Goal: Browse casually: Explore the website without a specific task or goal

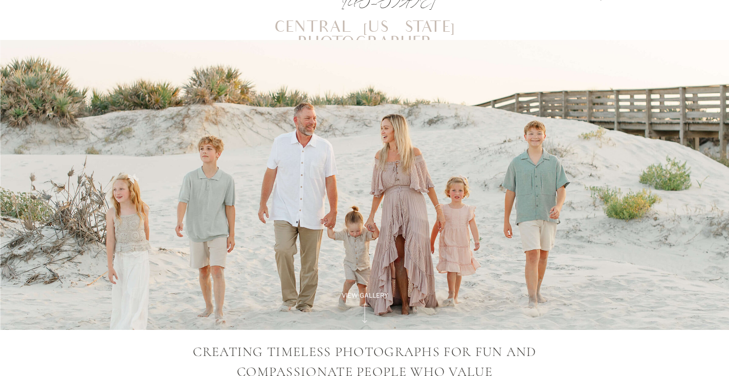
scroll to position [54, 0]
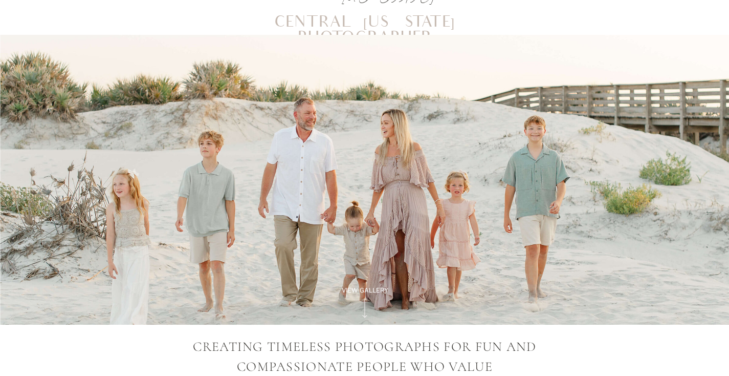
click at [370, 295] on icon at bounding box center [364, 308] width 29 height 26
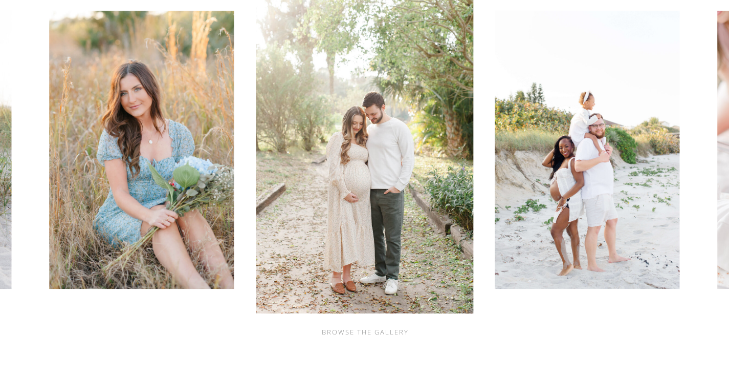
scroll to position [481, 0]
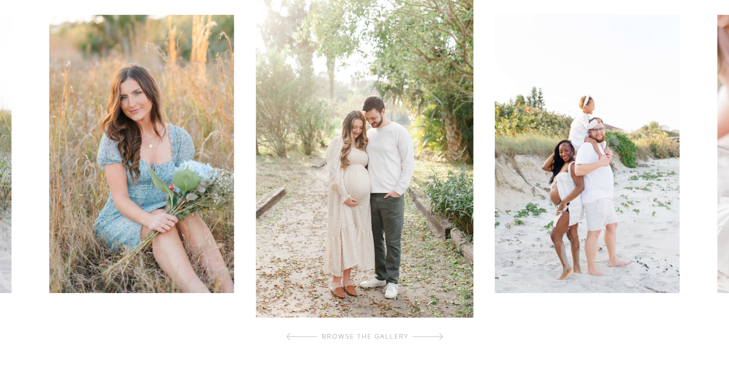
click at [382, 336] on div "browse the gallery" at bounding box center [365, 336] width 122 height 10
click at [419, 337] on div at bounding box center [427, 336] width 31 height 20
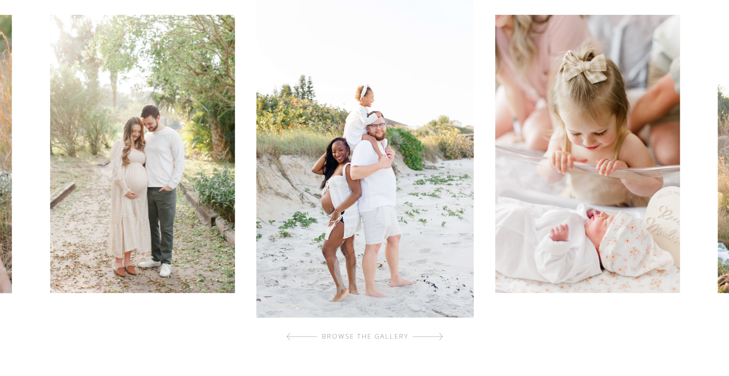
click at [419, 337] on div at bounding box center [427, 336] width 31 height 20
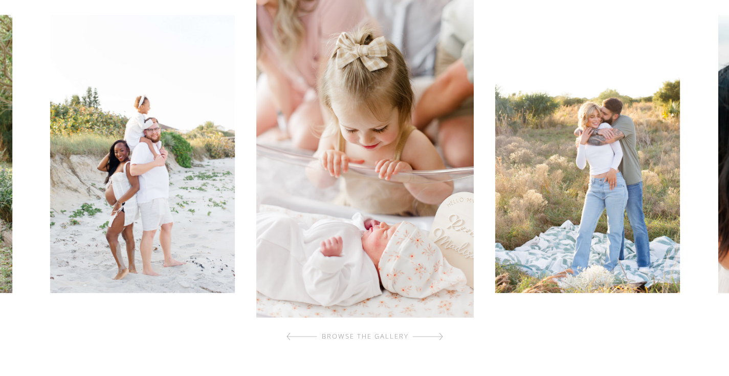
click at [419, 337] on div at bounding box center [427, 336] width 31 height 20
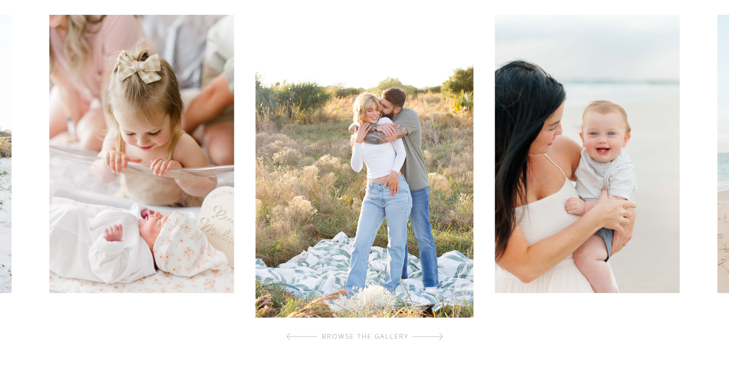
click at [419, 337] on div at bounding box center [427, 336] width 31 height 20
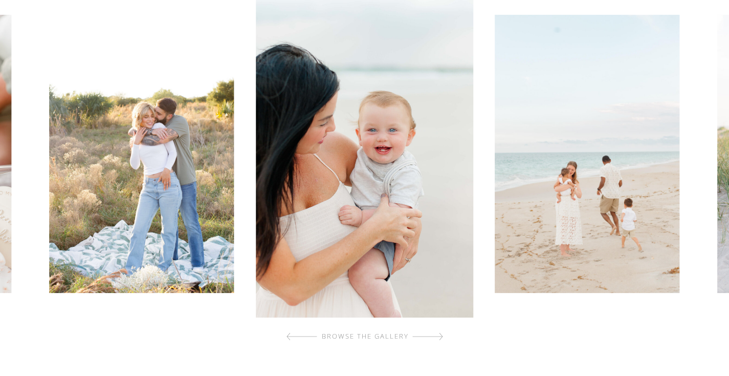
click at [419, 337] on div at bounding box center [427, 336] width 31 height 20
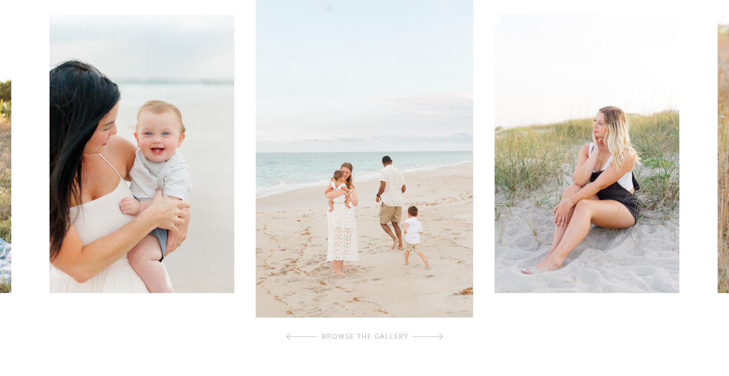
click at [420, 337] on div at bounding box center [427, 336] width 31 height 20
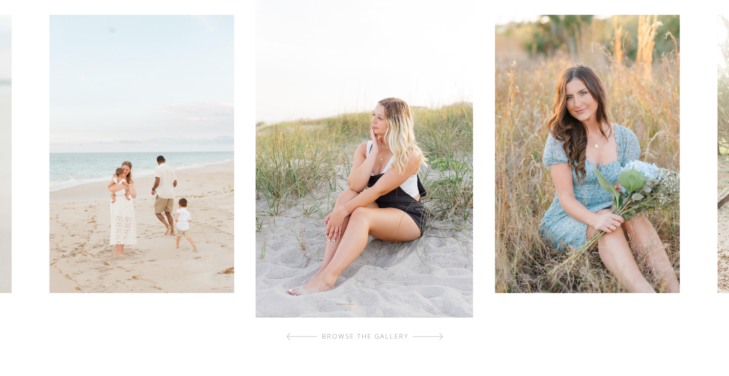
click at [420, 337] on div at bounding box center [427, 336] width 31 height 20
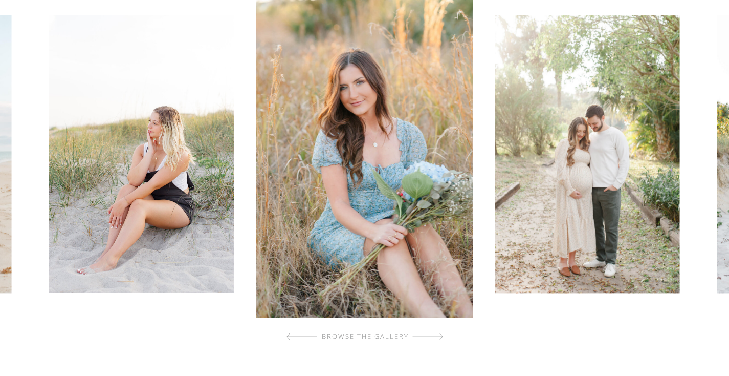
click at [420, 337] on div at bounding box center [427, 336] width 31 height 20
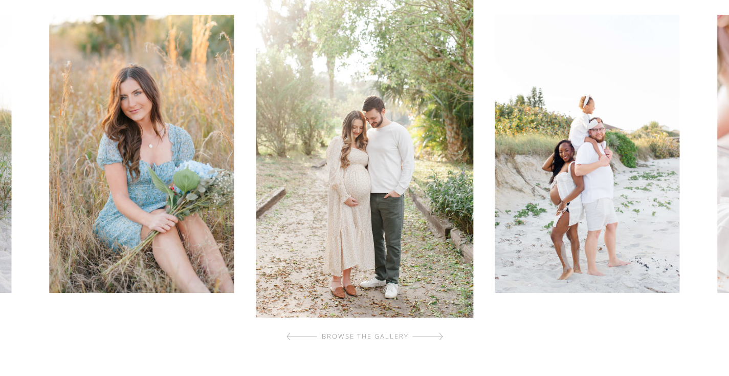
click at [420, 337] on div at bounding box center [427, 336] width 31 height 20
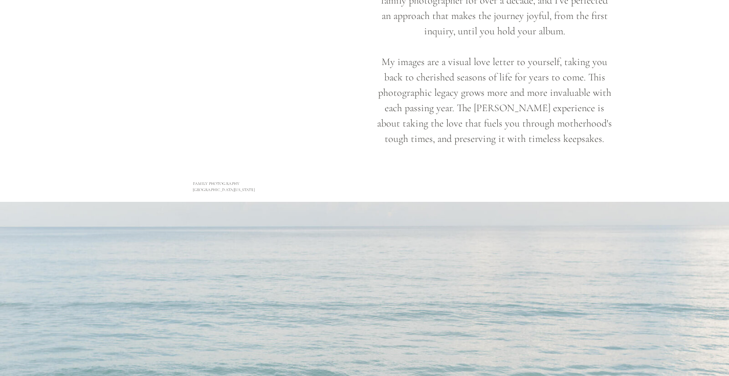
scroll to position [4146, 0]
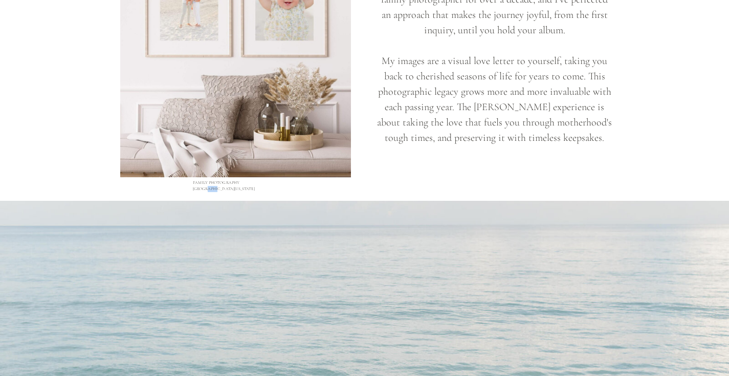
drag, startPoint x: 265, startPoint y: 182, endPoint x: 254, endPoint y: 183, distance: 10.8
click at [255, 183] on h2 "Family photography Central Florida" at bounding box center [235, 183] width 85 height 7
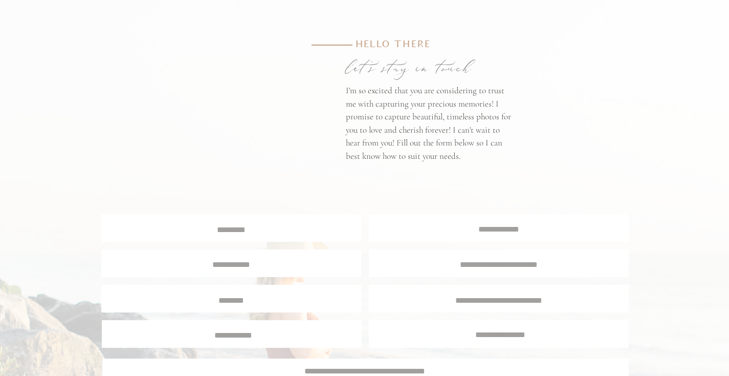
scroll to position [5083, 0]
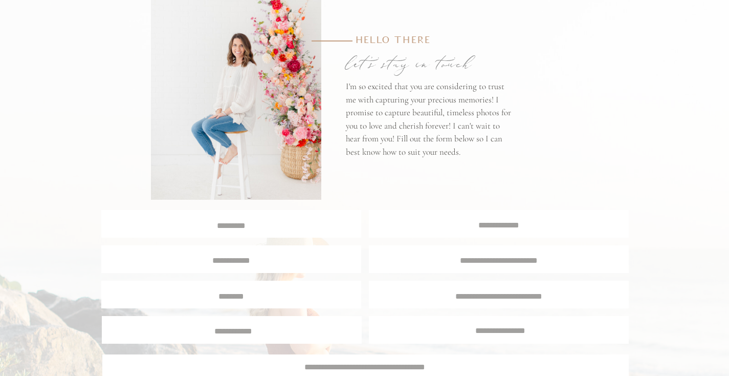
click at [323, 225] on textarea at bounding box center [231, 225] width 258 height 10
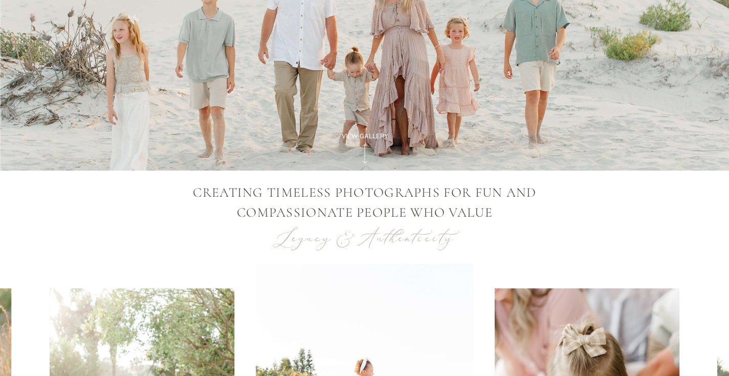
scroll to position [0, 0]
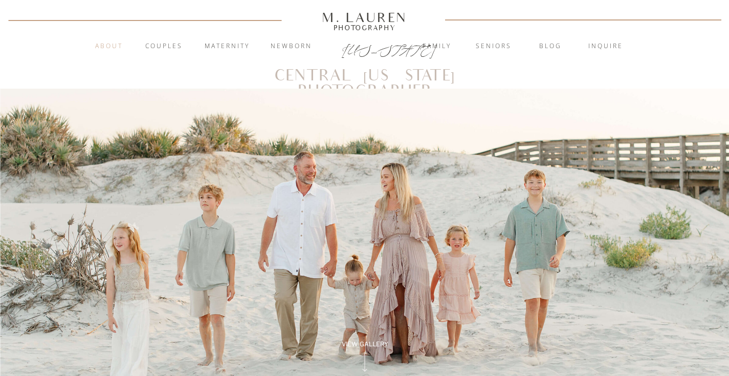
click at [119, 44] on nav "About" at bounding box center [109, 46] width 39 height 10
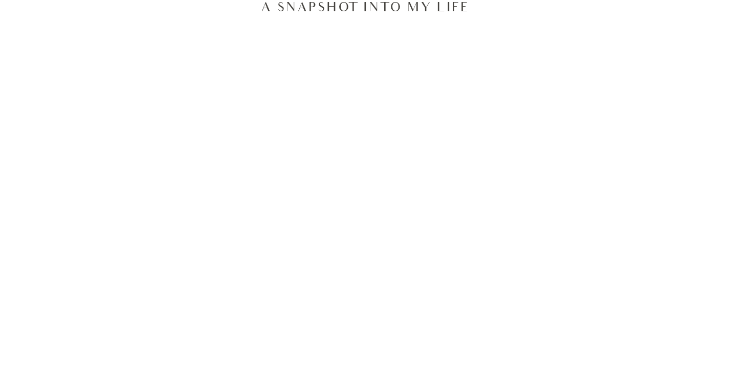
scroll to position [816, 0]
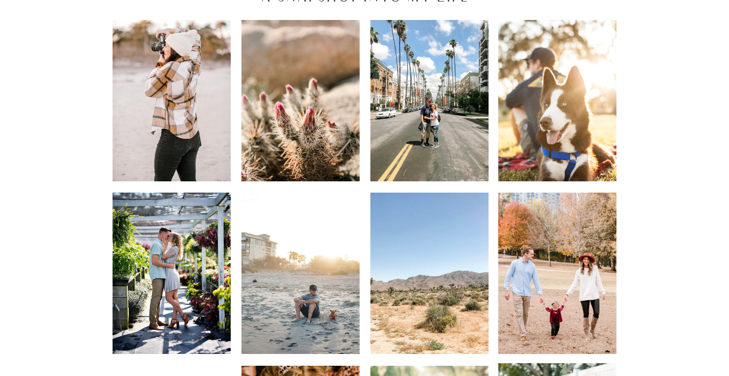
click at [208, 89] on div at bounding box center [172, 100] width 118 height 161
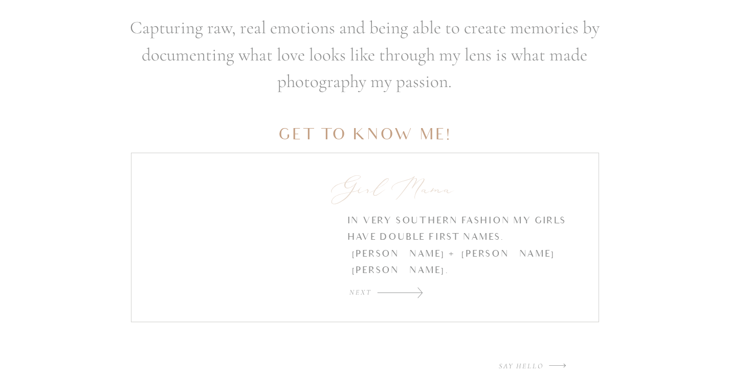
scroll to position [1434, 0]
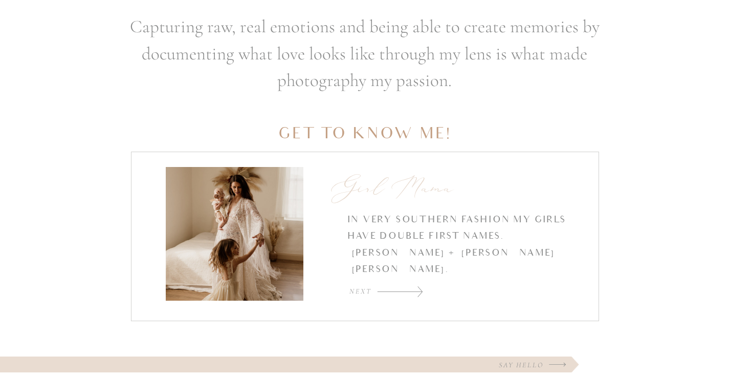
click at [401, 289] on div at bounding box center [400, 291] width 46 height 11
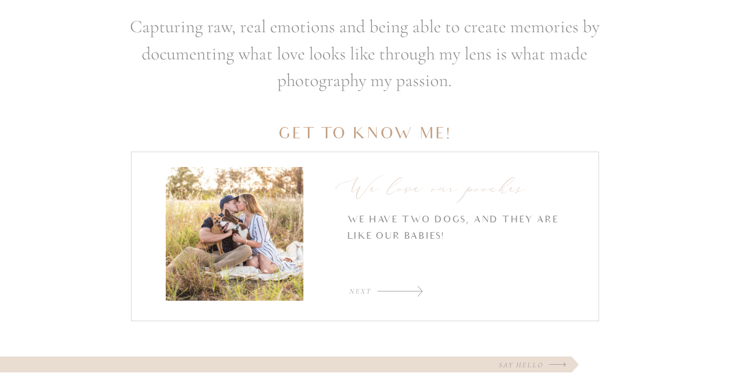
click at [403, 289] on div at bounding box center [400, 290] width 46 height 11
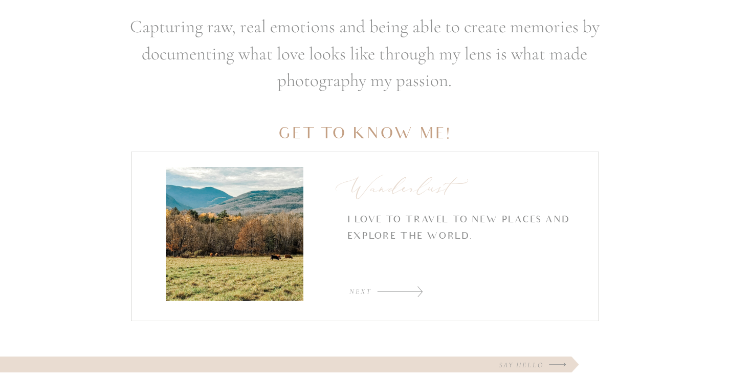
click at [404, 289] on div at bounding box center [400, 291] width 46 height 11
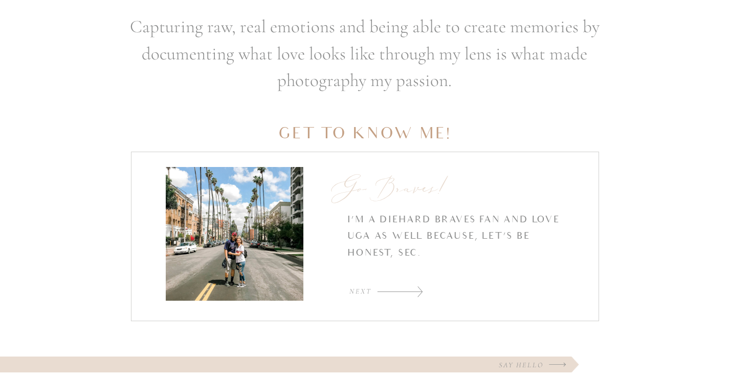
click at [404, 289] on div at bounding box center [400, 291] width 46 height 11
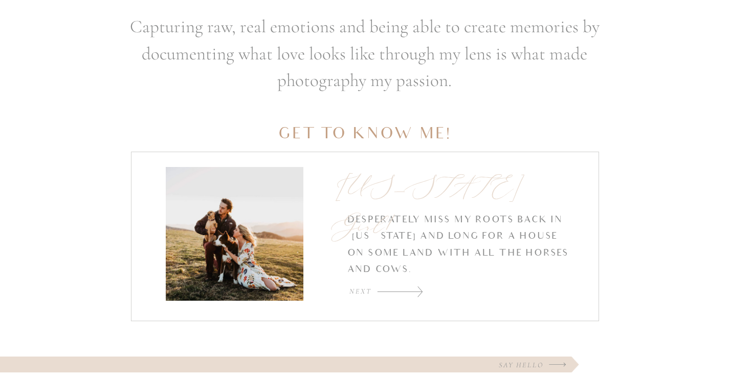
click at [404, 289] on div at bounding box center [400, 291] width 46 height 11
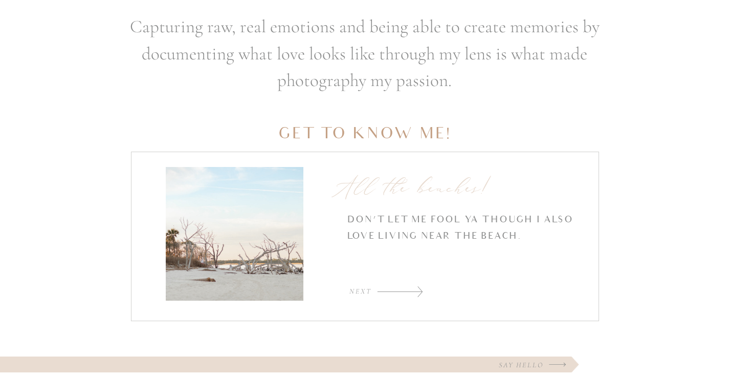
click at [405, 289] on div at bounding box center [400, 291] width 46 height 11
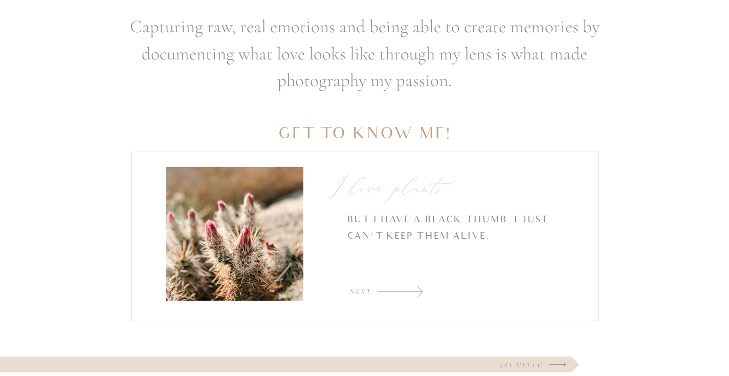
click at [406, 289] on div at bounding box center [400, 291] width 46 height 11
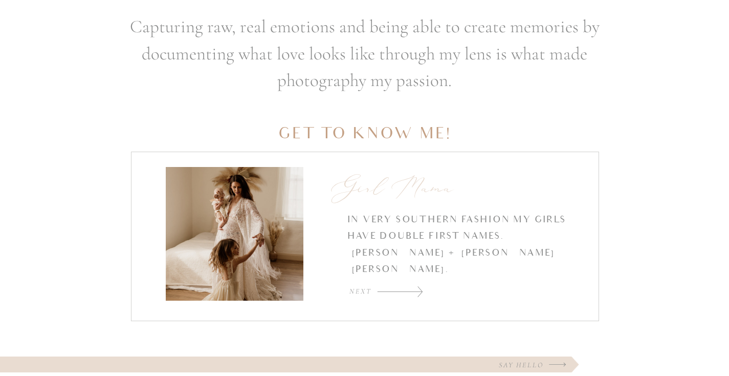
click at [413, 287] on div at bounding box center [400, 291] width 46 height 11
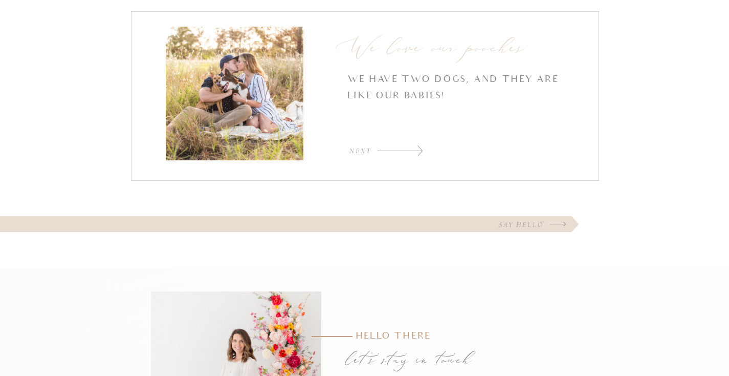
scroll to position [1502, 0]
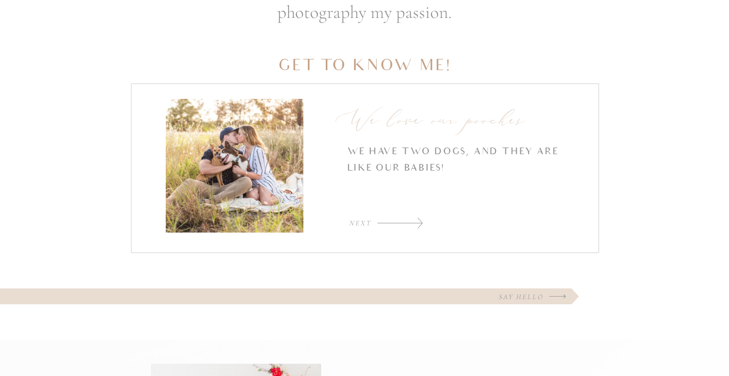
click at [416, 224] on div at bounding box center [400, 222] width 46 height 11
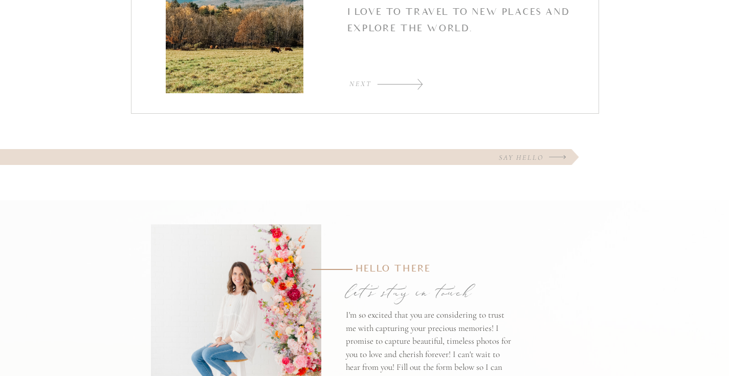
scroll to position [1581, 0]
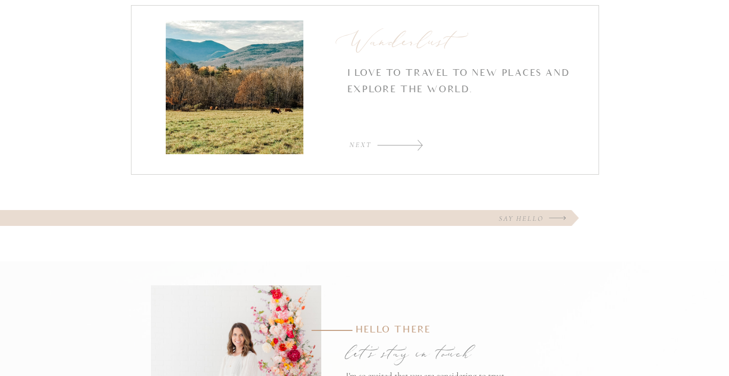
click at [555, 216] on icon "Created by Made x Made from the Noun Project" at bounding box center [554, 219] width 30 height 30
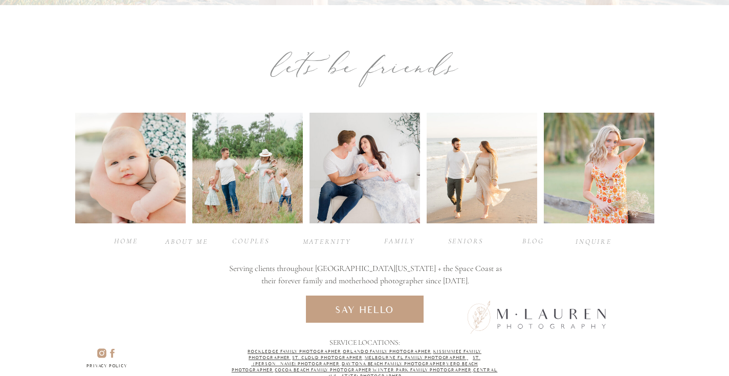
scroll to position [2356, 0]
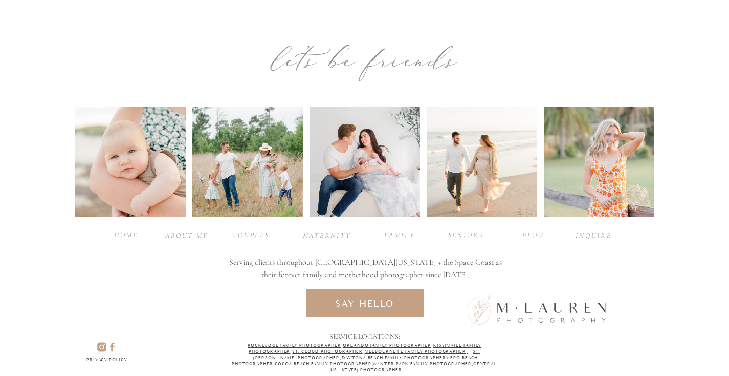
click at [532, 232] on div "BLOG" at bounding box center [533, 234] width 41 height 10
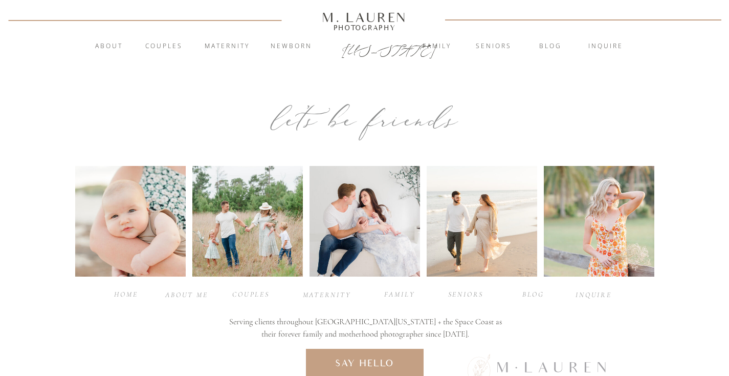
scroll to position [3504, 0]
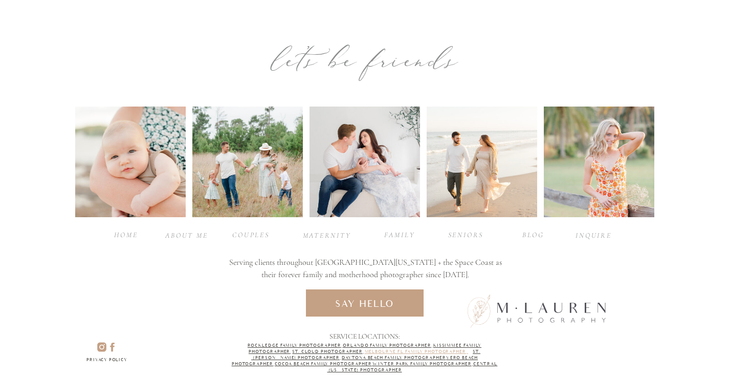
click at [377, 351] on link "Melbourne Fl Family Photographer," at bounding box center [417, 351] width 104 height 5
click at [127, 360] on div "Privacy policy" at bounding box center [107, 361] width 64 height 9
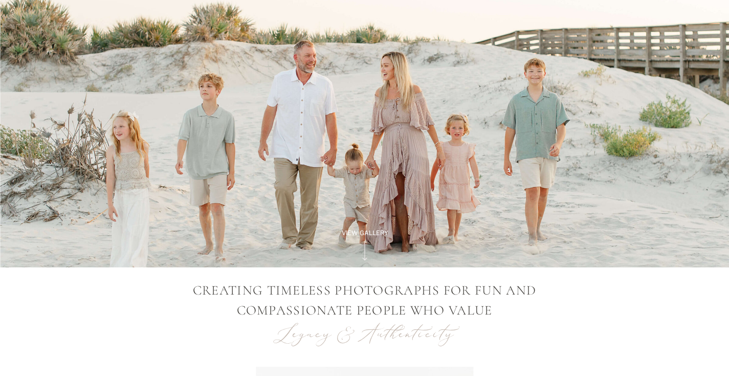
scroll to position [130, 0]
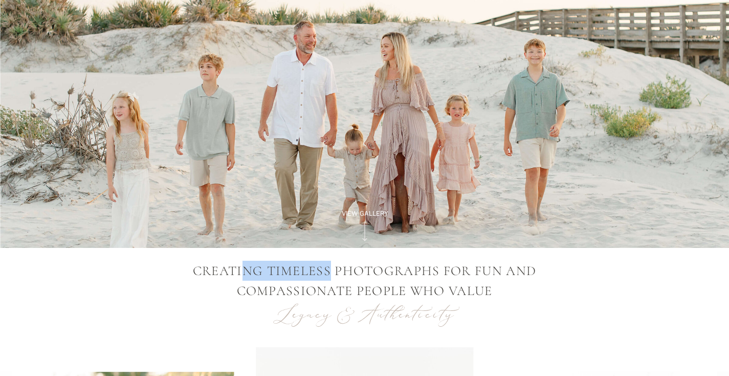
drag, startPoint x: 327, startPoint y: 277, endPoint x: 240, endPoint y: 277, distance: 87.0
click at [240, 277] on p "CREATING TIMELESS PHOTOGRAPHS FOR Fun AND COMPASSIONATE PEOPLE WHO VALUE" at bounding box center [365, 280] width 423 height 40
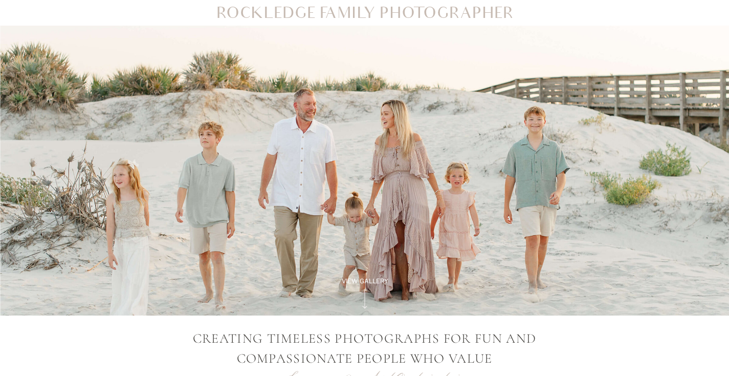
scroll to position [59, 0]
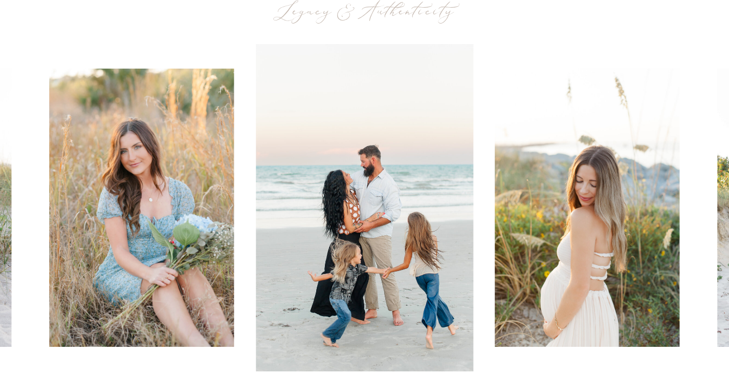
scroll to position [480, 0]
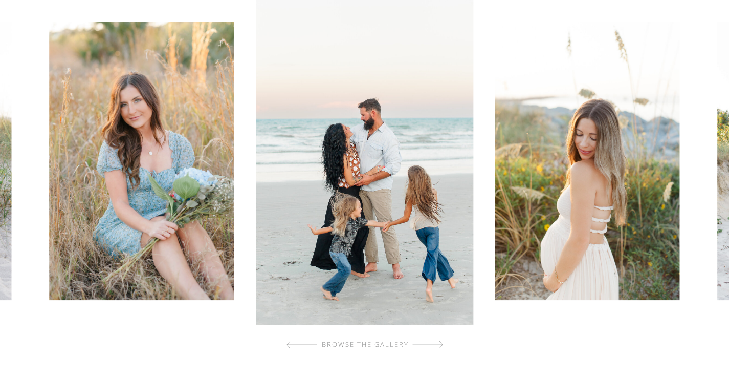
click at [432, 345] on div at bounding box center [427, 344] width 31 height 20
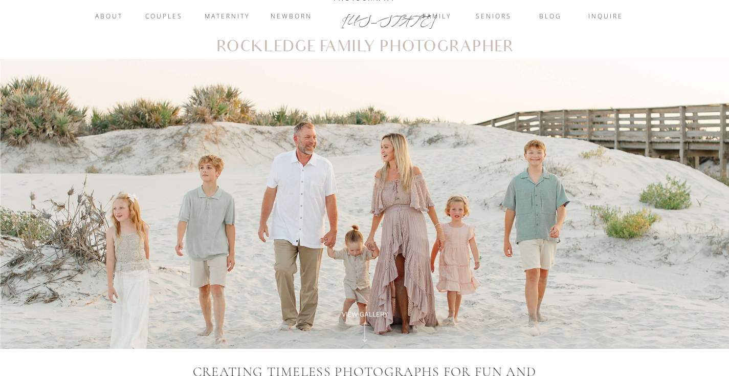
scroll to position [42, 0]
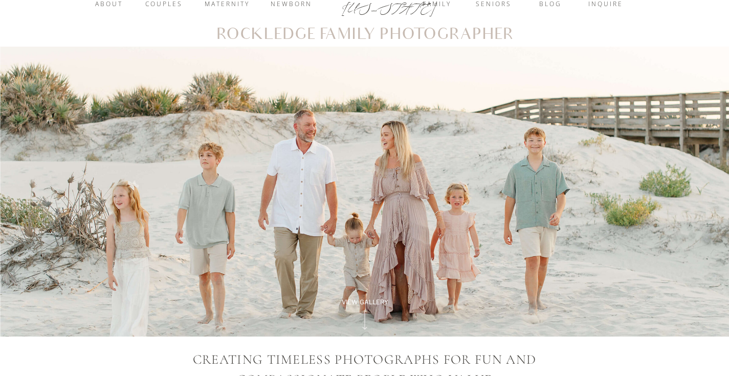
click at [367, 316] on icon at bounding box center [364, 320] width 29 height 26
click at [369, 302] on div "View Gallery" at bounding box center [366, 301] width 70 height 9
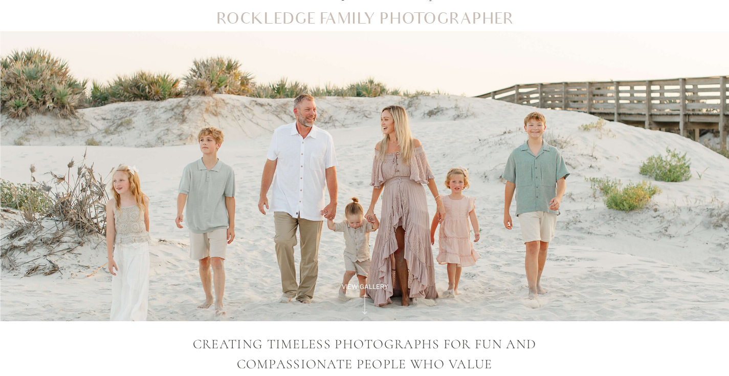
scroll to position [65, 0]
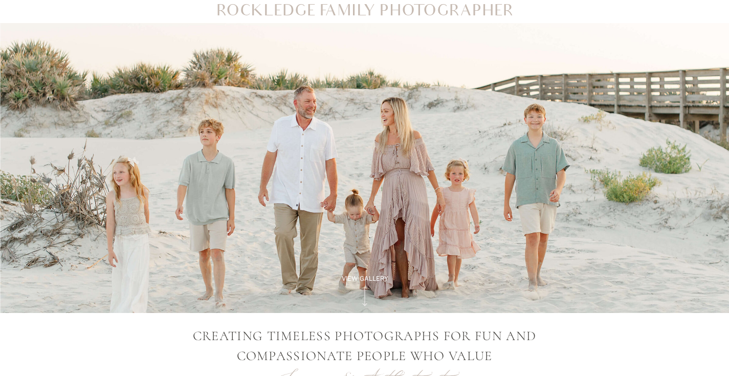
click at [366, 296] on icon at bounding box center [364, 296] width 29 height 26
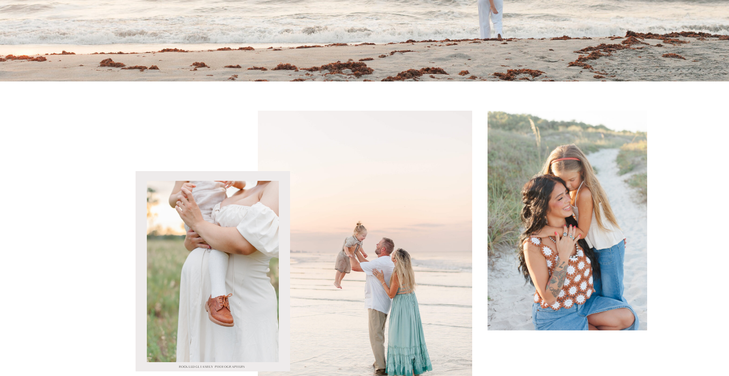
scroll to position [1403, 0]
